Goal: Information Seeking & Learning: Learn about a topic

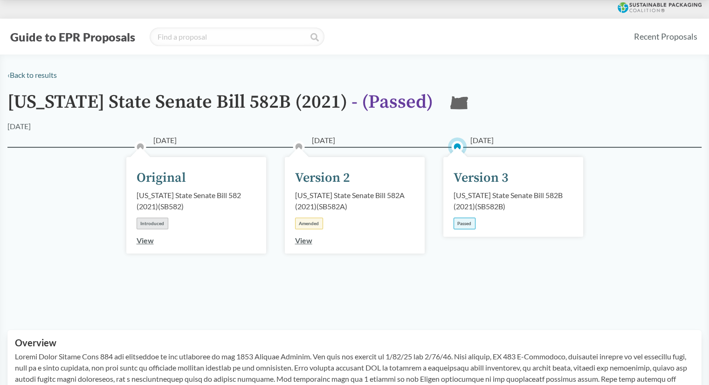
click at [38, 38] on button "Guide to EPR Proposals" at bounding box center [72, 36] width 131 height 15
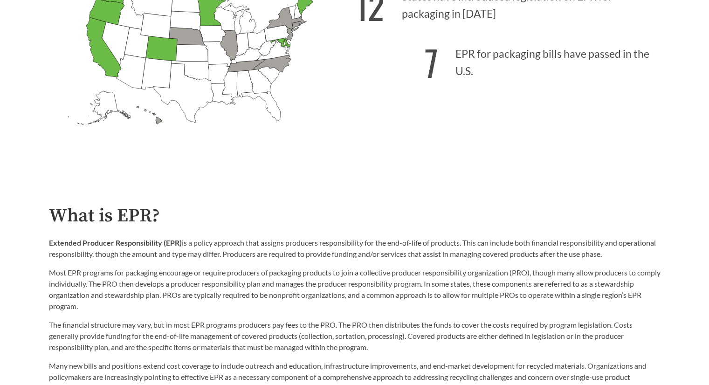
scroll to position [140, 0]
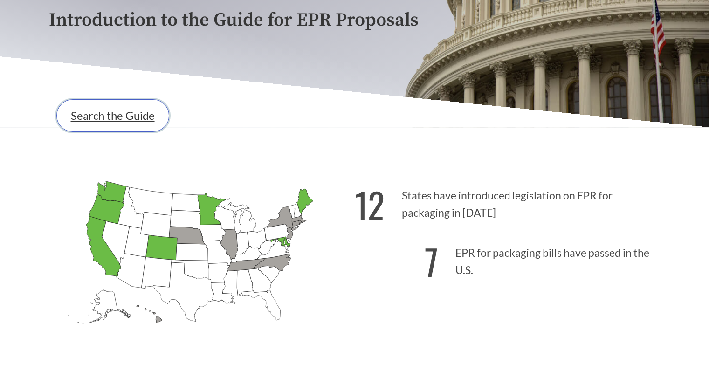
click at [105, 106] on link "Search the Guide" at bounding box center [112, 115] width 113 height 33
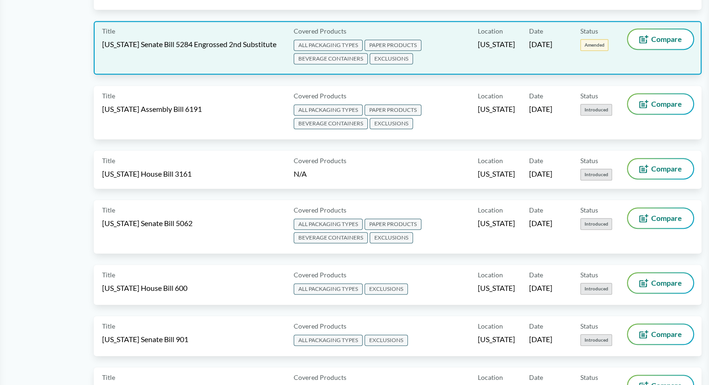
scroll to position [3269, 0]
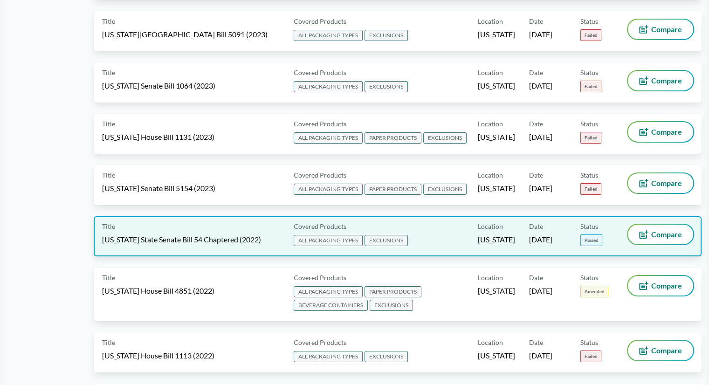
click at [187, 216] on div "Title California State Senate Bill 54 Chaptered (2022) Covered Products ALL PAC…" at bounding box center [398, 236] width 608 height 40
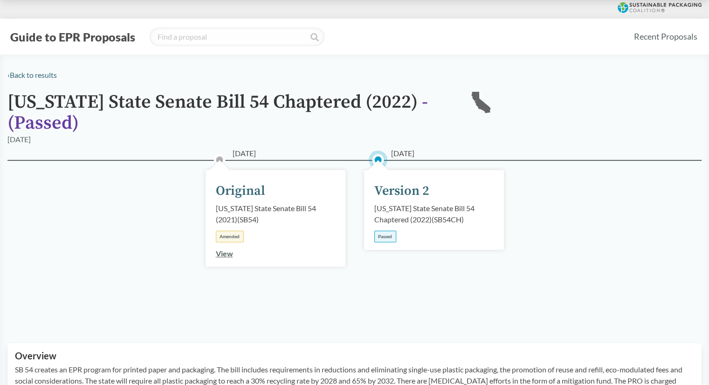
click at [225, 253] on link "View" at bounding box center [224, 253] width 17 height 9
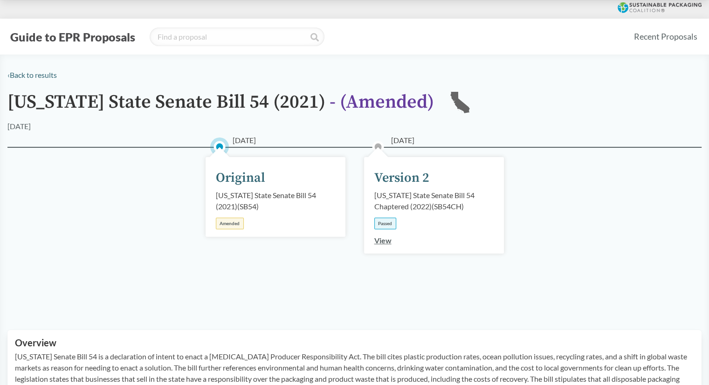
drag, startPoint x: 372, startPoint y: 235, endPoint x: 387, endPoint y: 244, distance: 18.2
click at [373, 235] on div "06/30/2022 Version 2 California State Senate Bill 54 Chaptered (2022) ( SB54CH …" at bounding box center [434, 205] width 140 height 97
click at [387, 244] on link "View" at bounding box center [382, 240] width 17 height 9
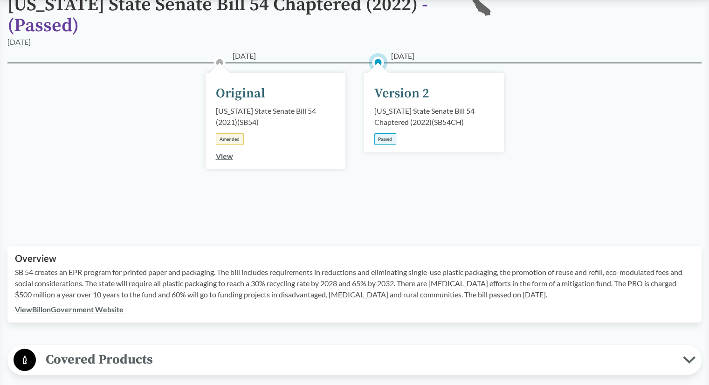
scroll to position [93, 0]
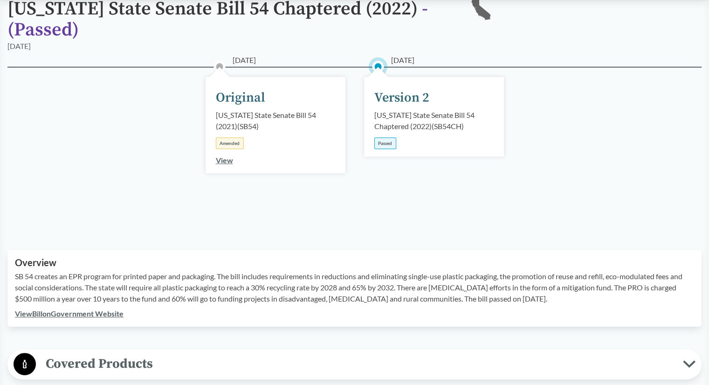
drag, startPoint x: 390, startPoint y: 141, endPoint x: 387, endPoint y: 146, distance: 5.2
click at [390, 142] on div "Passed" at bounding box center [385, 144] width 22 height 12
click at [404, 124] on div "California State Senate Bill 54 Chaptered (2022) ( SB54CH )" at bounding box center [433, 121] width 119 height 22
click at [221, 157] on link "View" at bounding box center [224, 160] width 17 height 9
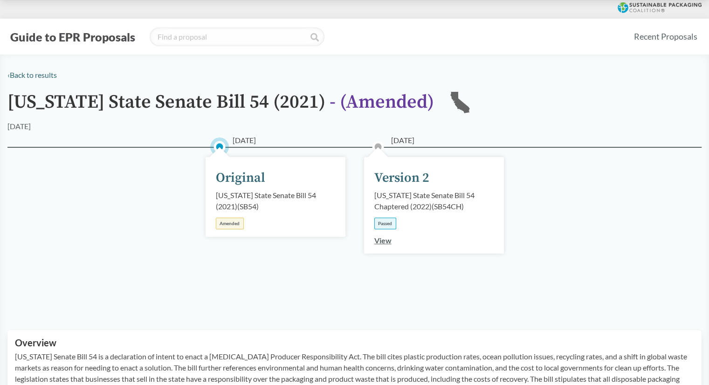
click at [384, 240] on link "View" at bounding box center [382, 240] width 17 height 9
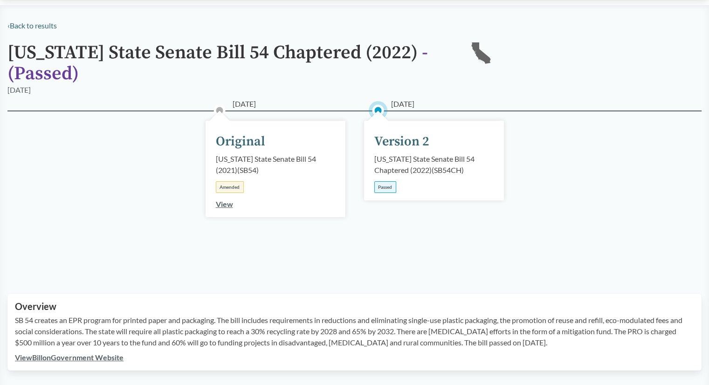
scroll to position [140, 0]
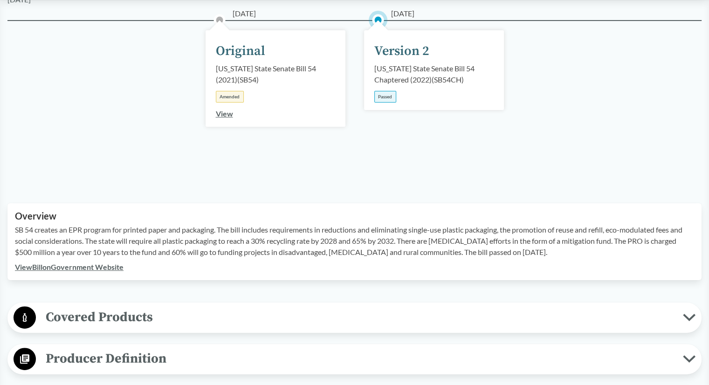
click at [63, 267] on link "View Bill on Government Website" at bounding box center [69, 267] width 109 height 9
